Goal: Find specific page/section: Find specific page/section

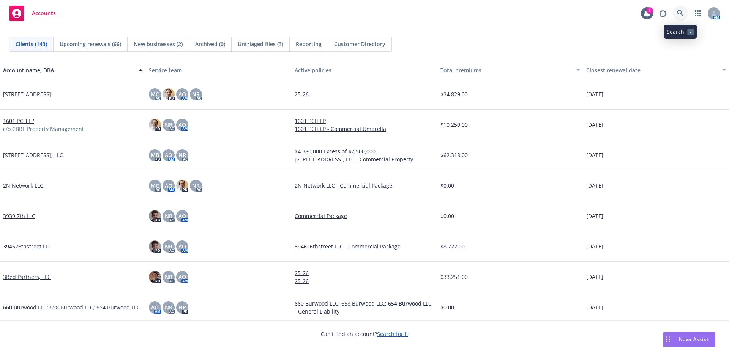
click at [679, 11] on icon at bounding box center [680, 13] width 6 height 6
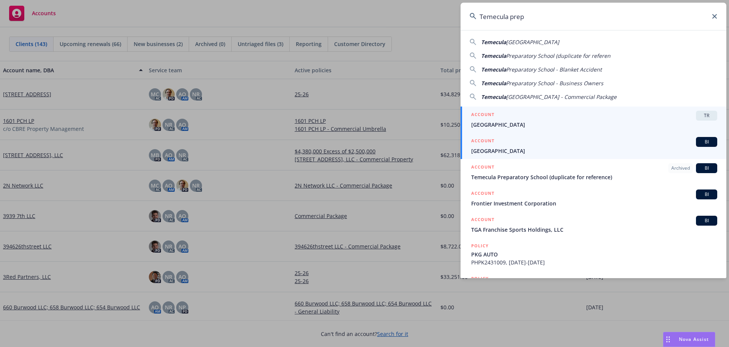
type input "Temecula prep"
click at [561, 149] on span "Temecula Preparatory School" at bounding box center [595, 151] width 246 height 8
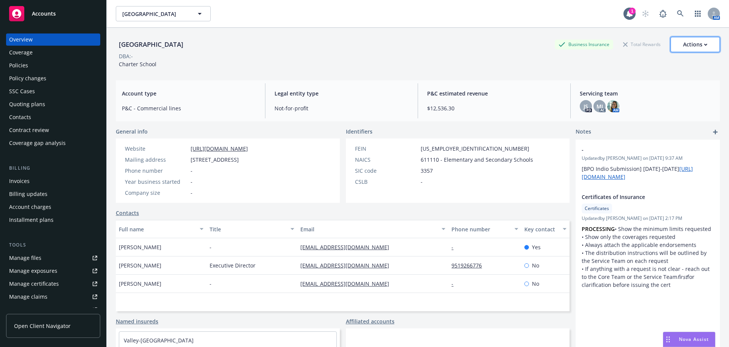
click at [684, 46] on div "Actions" at bounding box center [696, 44] width 24 height 14
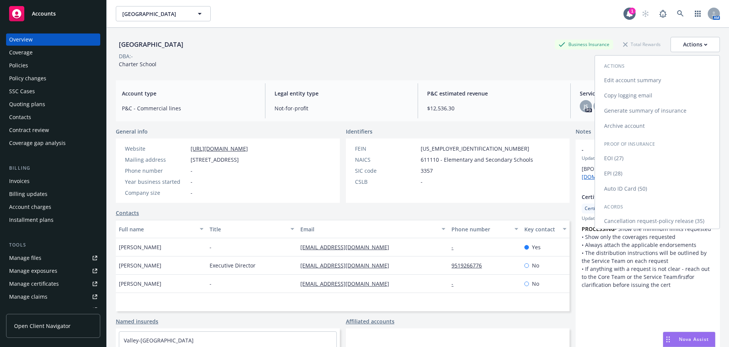
click at [619, 98] on link "Copy logging email" at bounding box center [657, 95] width 125 height 15
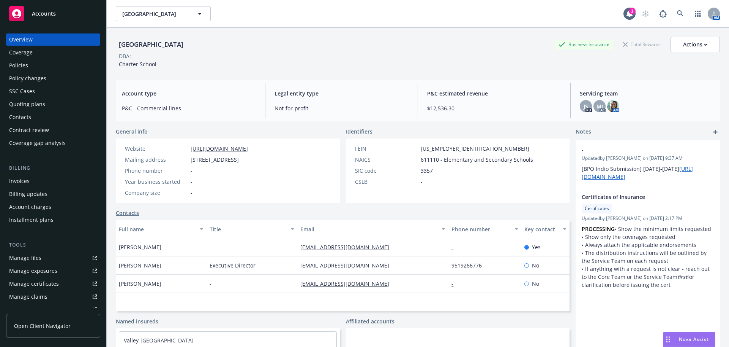
click at [268, 49] on div "Temecula Preparatory School Business Insurance Total Rewards Actions" at bounding box center [418, 44] width 604 height 15
click at [51, 105] on div "Quoting plans" at bounding box center [53, 104] width 88 height 12
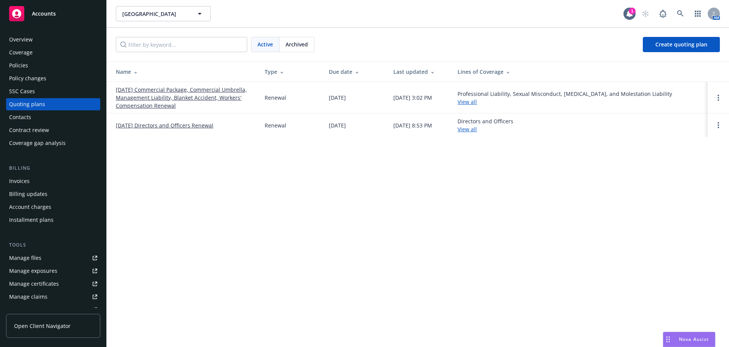
click at [489, 274] on div "Temecula Preparatory School Temecula Preparatory School 1 AM Active Archived Cr…" at bounding box center [418, 173] width 623 height 347
click at [160, 104] on link "07/01/25 Commercial Package, Commercial Umbrella, Management Liability, Blanket…" at bounding box center [184, 97] width 137 height 24
